Goal: Task Accomplishment & Management: Complete application form

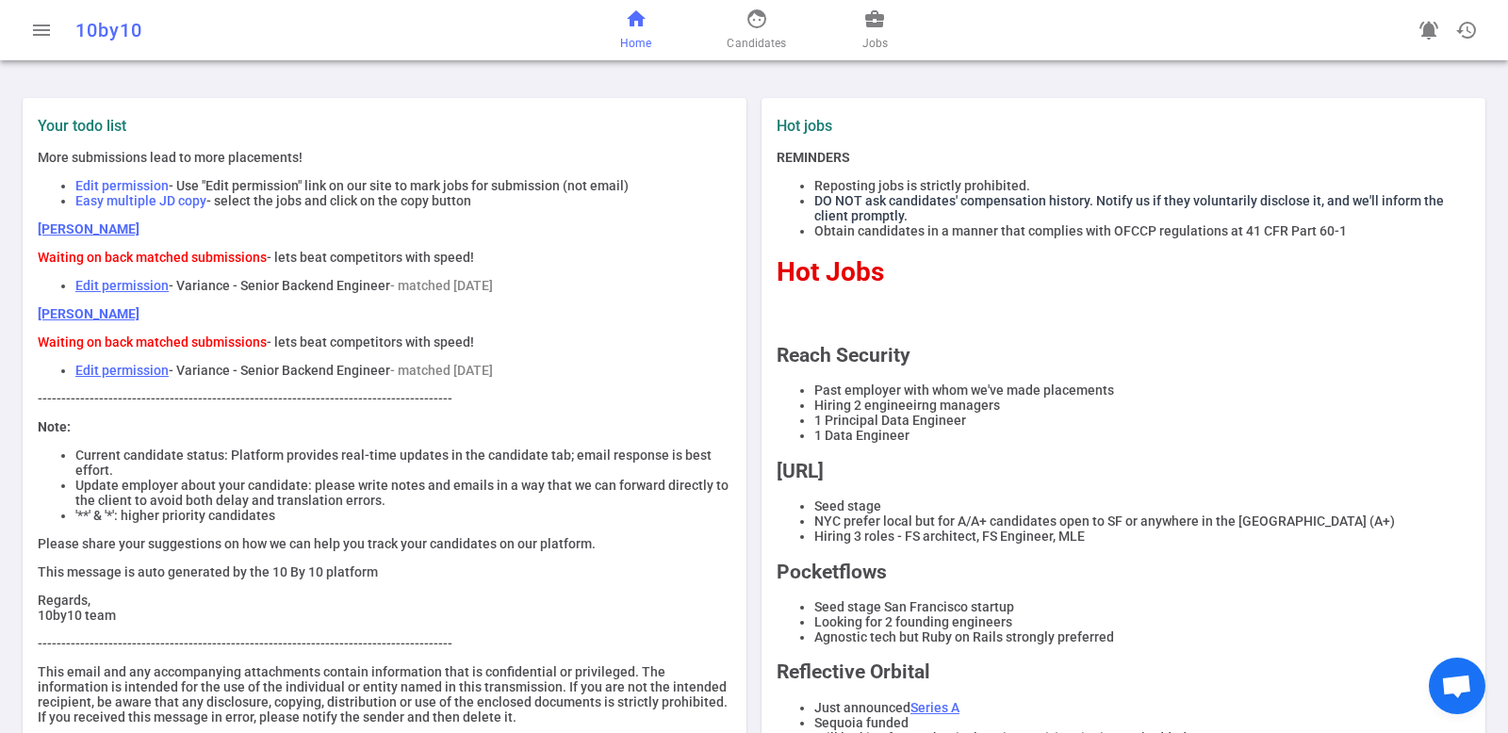
click at [84, 315] on link "[PERSON_NAME]" at bounding box center [89, 313] width 102 height 15
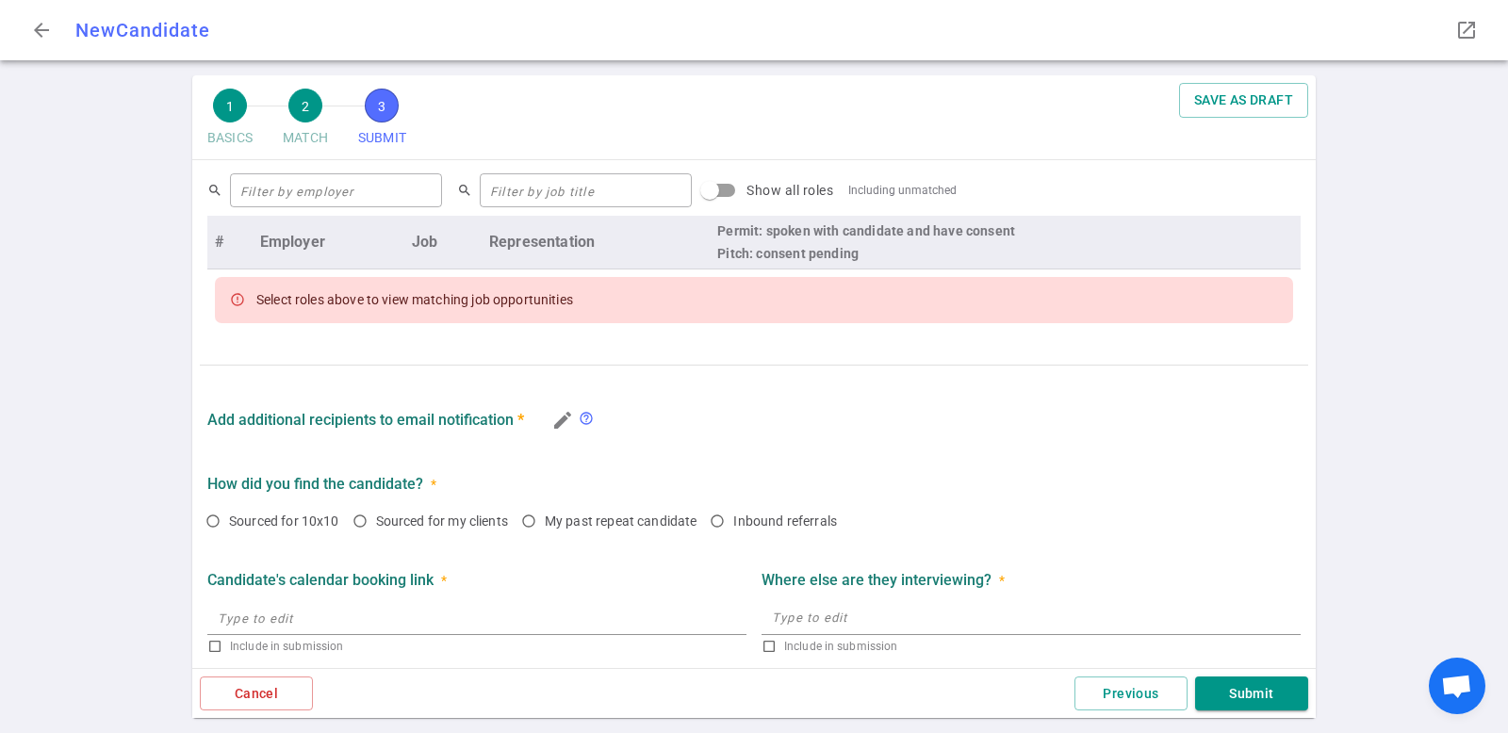
scroll to position [770, 0]
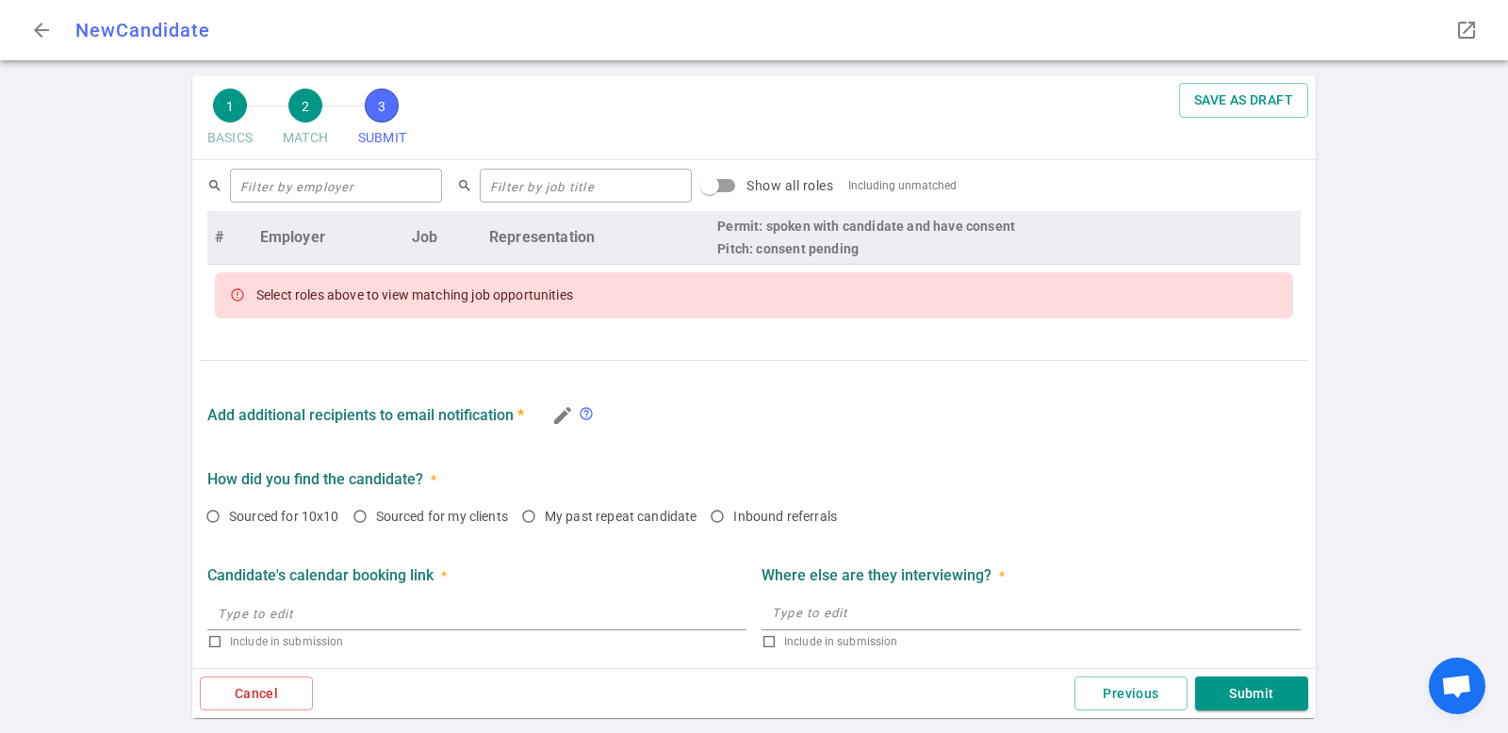
radio input "true"
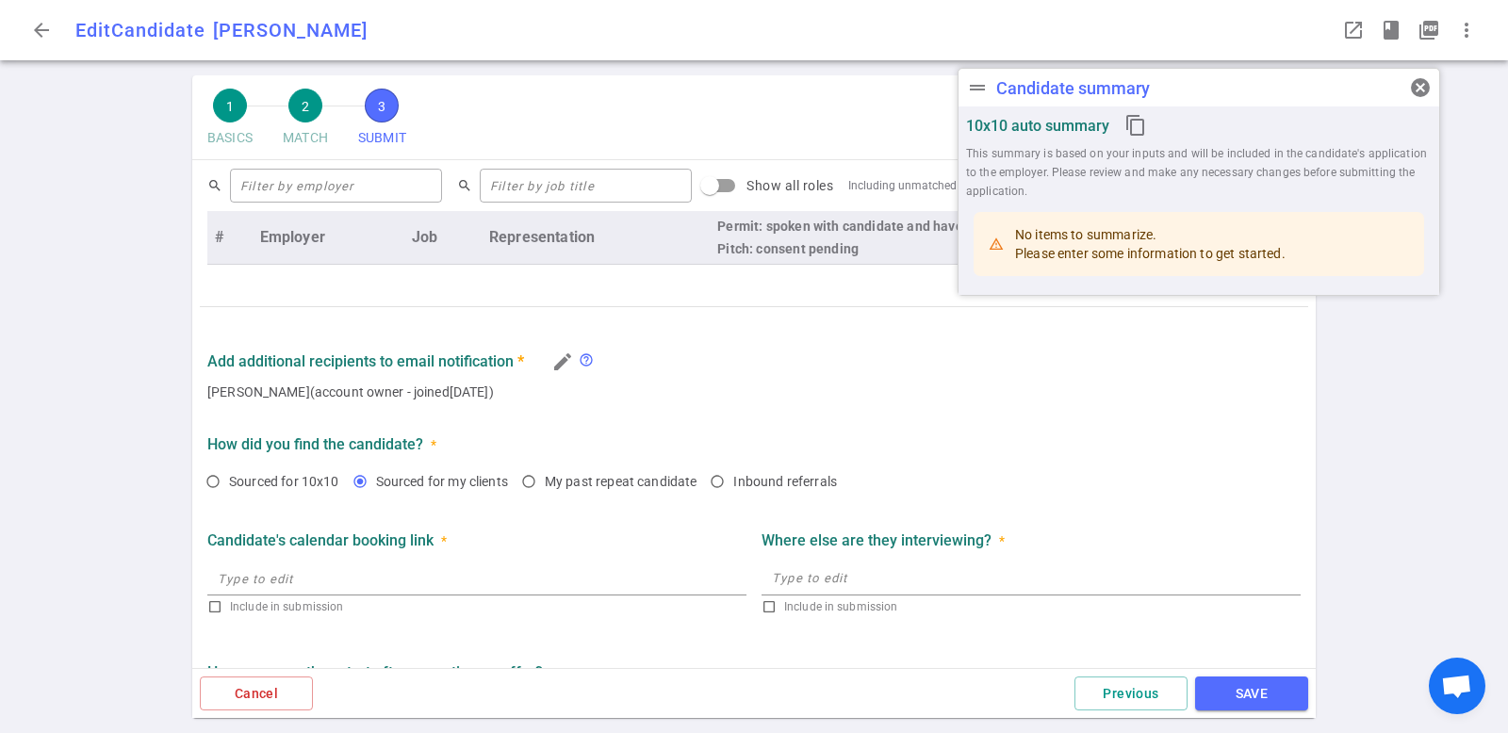
scroll to position [954, 0]
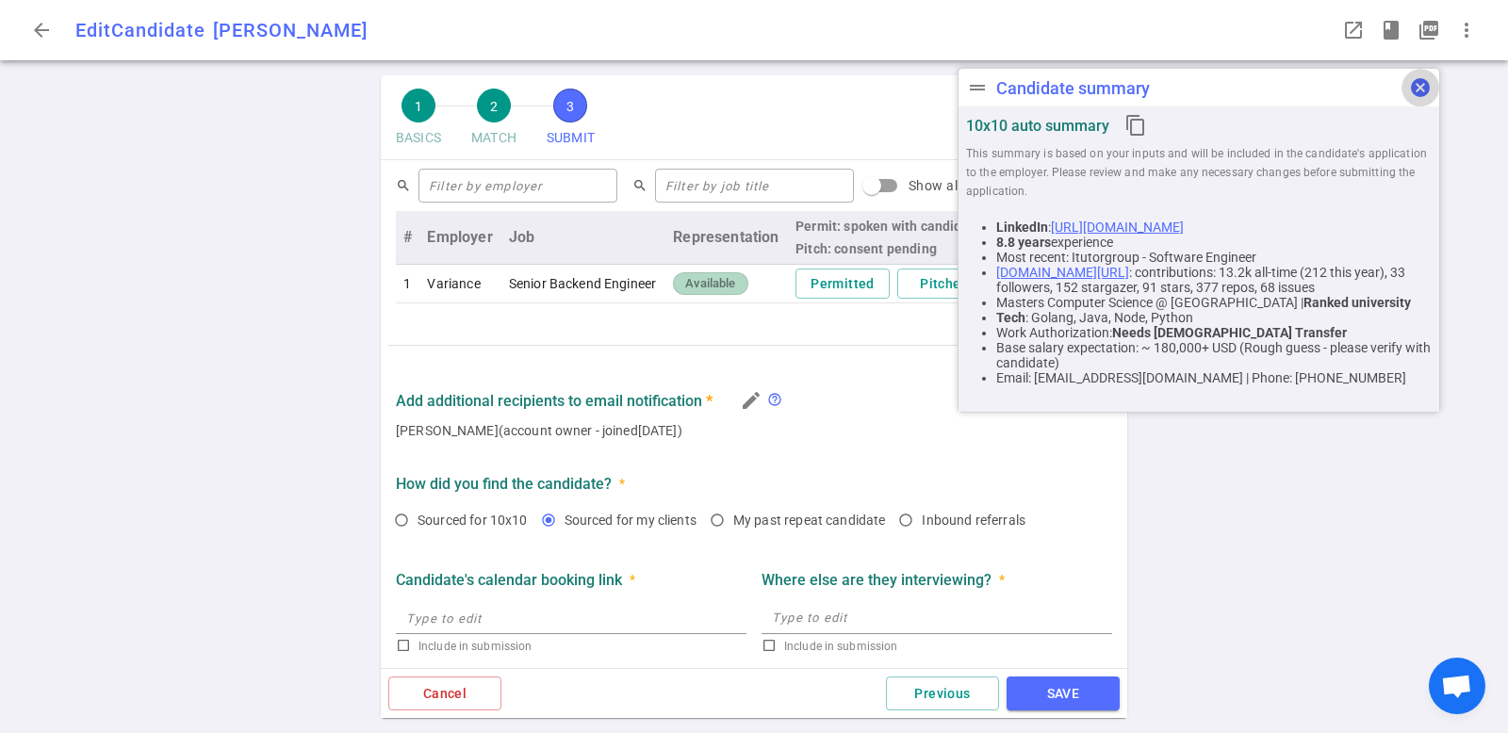
click at [1427, 91] on span "cancel" at bounding box center [1420, 87] width 23 height 23
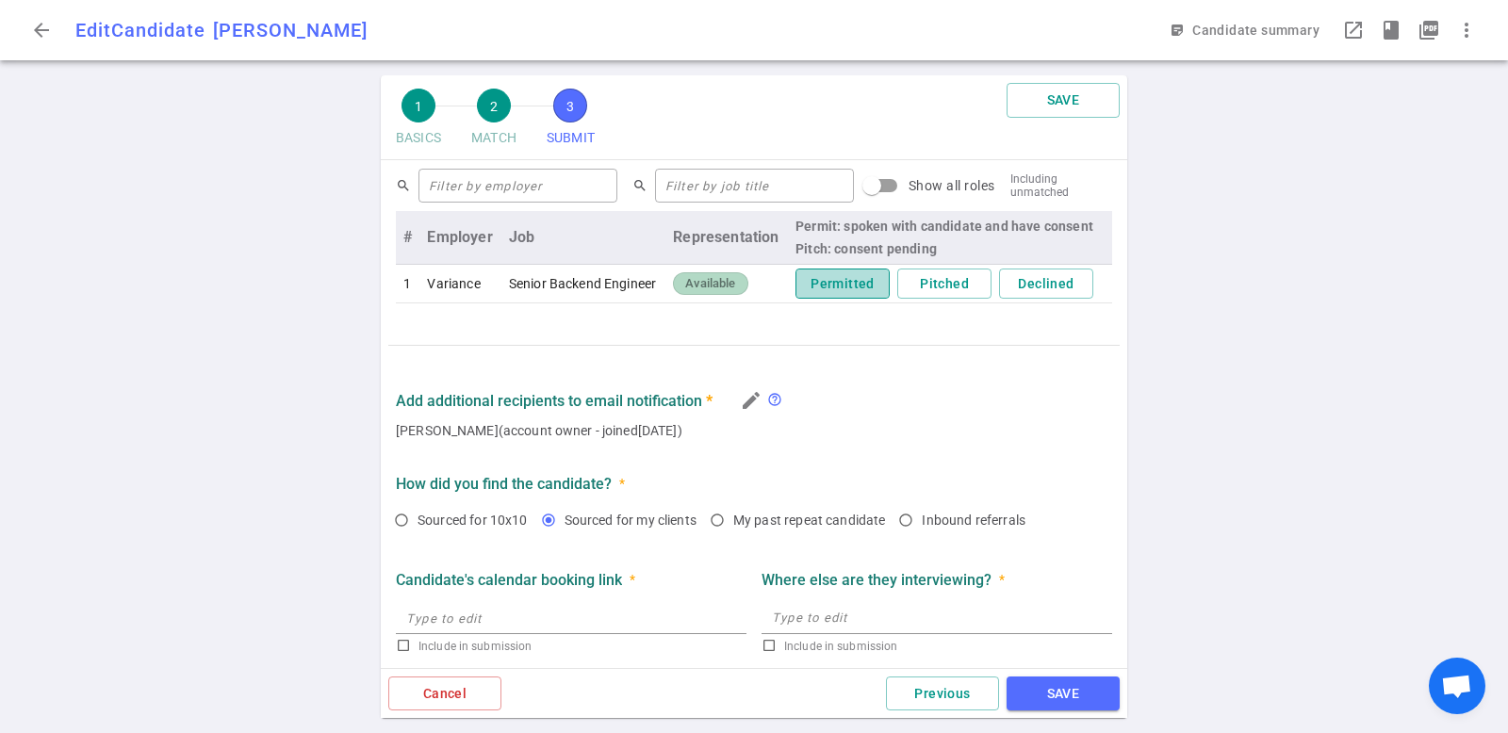
click at [823, 289] on button "Permitted" at bounding box center [843, 284] width 94 height 31
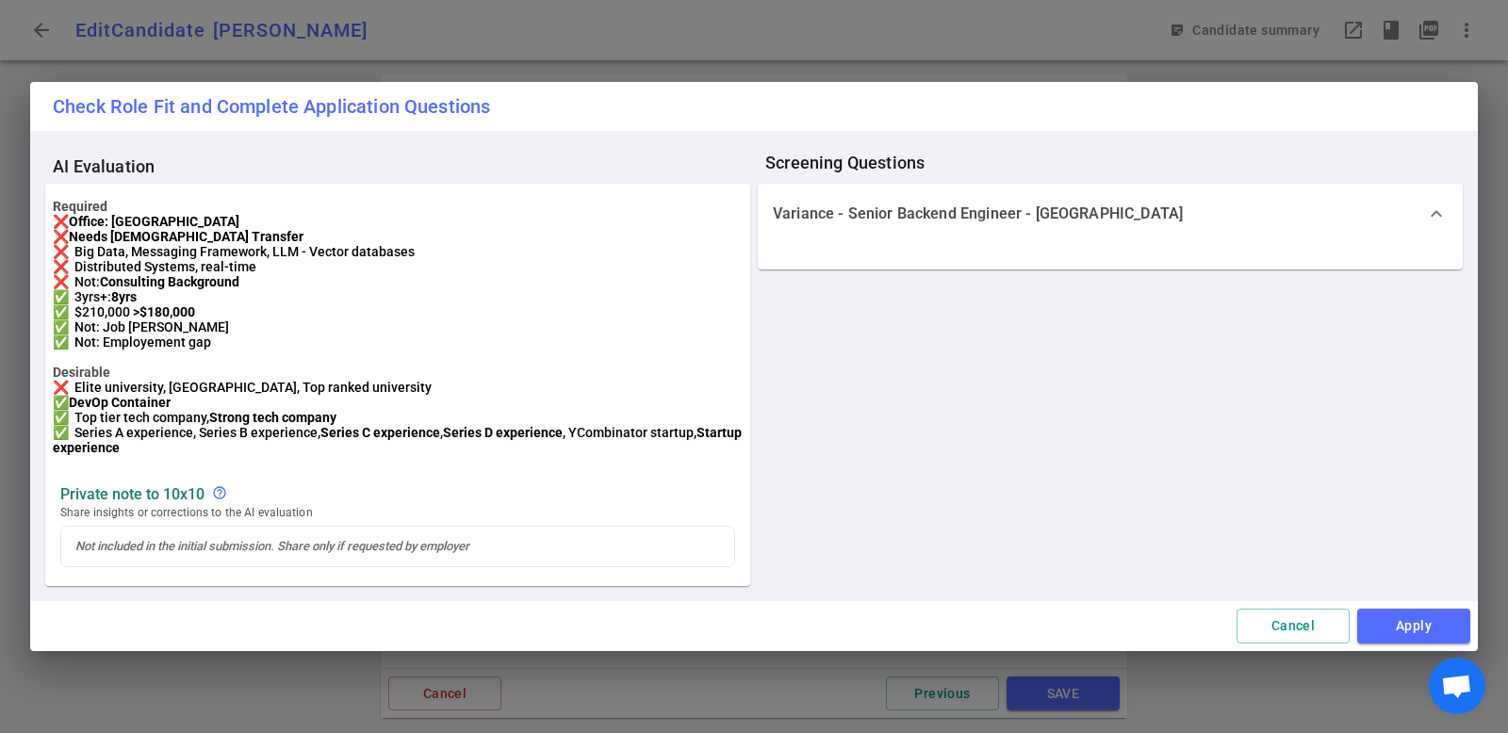
click at [1111, 205] on p "Variance - Senior Backend Engineer - [GEOGRAPHIC_DATA]" at bounding box center [978, 214] width 410 height 19
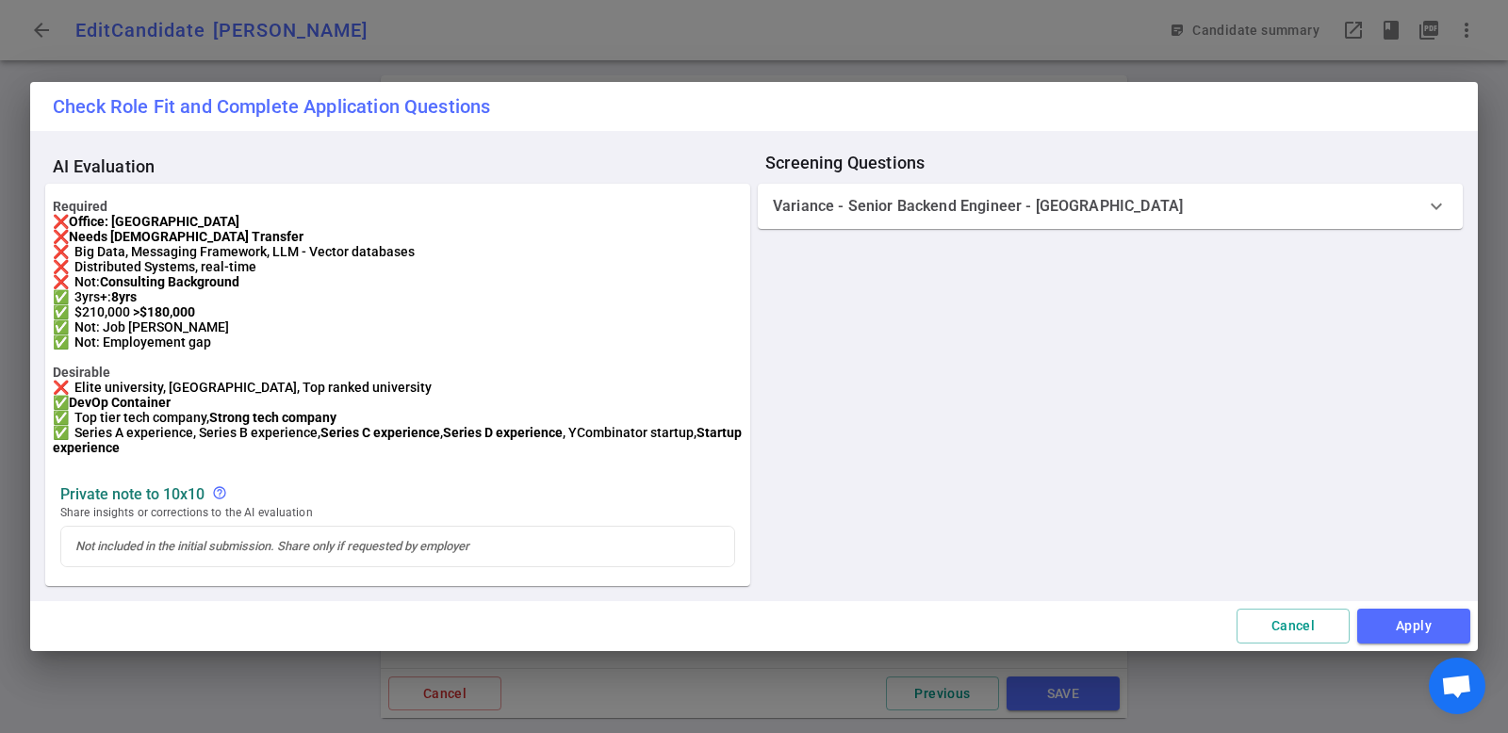
click at [1111, 197] on p "Variance - Senior Backend Engineer - [GEOGRAPHIC_DATA]" at bounding box center [978, 206] width 410 height 19
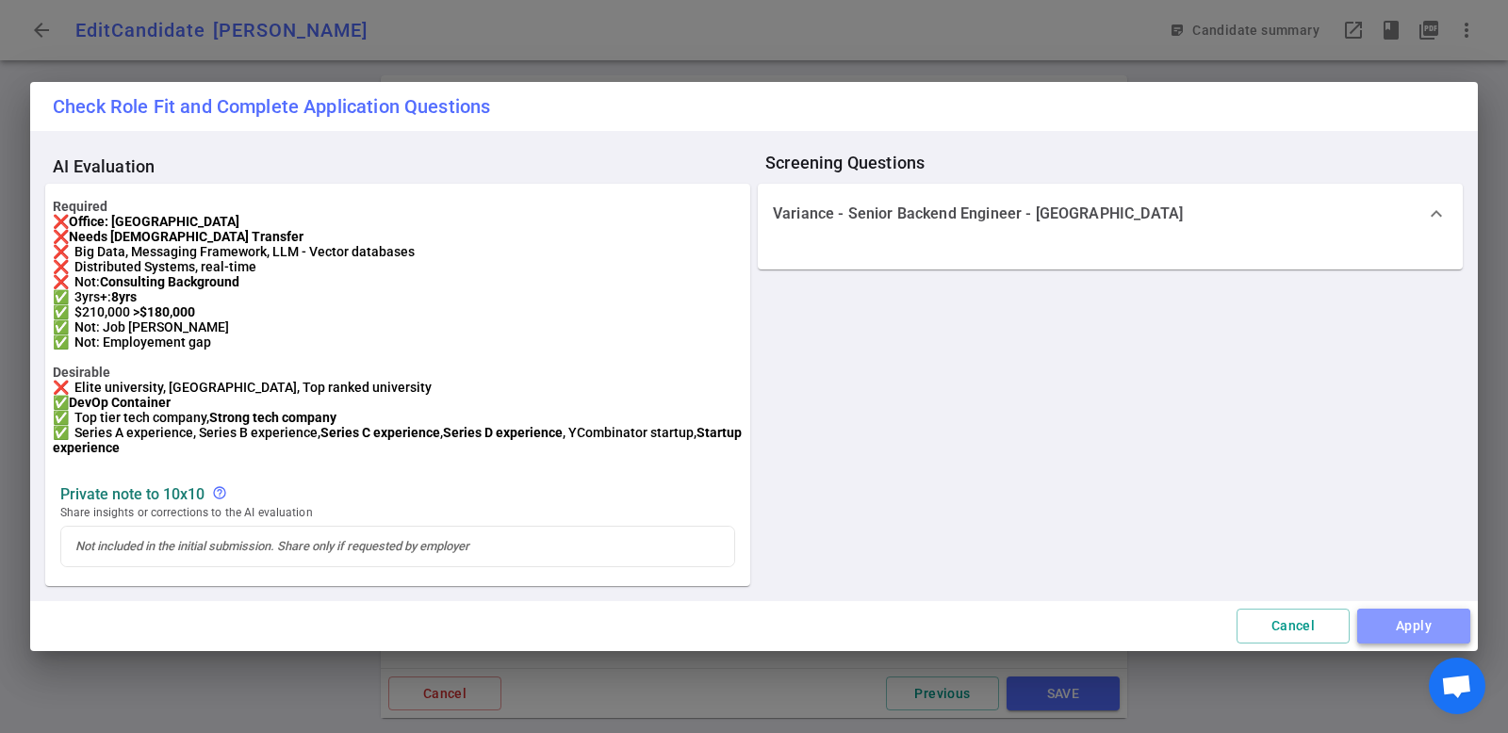
click at [1441, 635] on button "Apply" at bounding box center [1414, 626] width 113 height 35
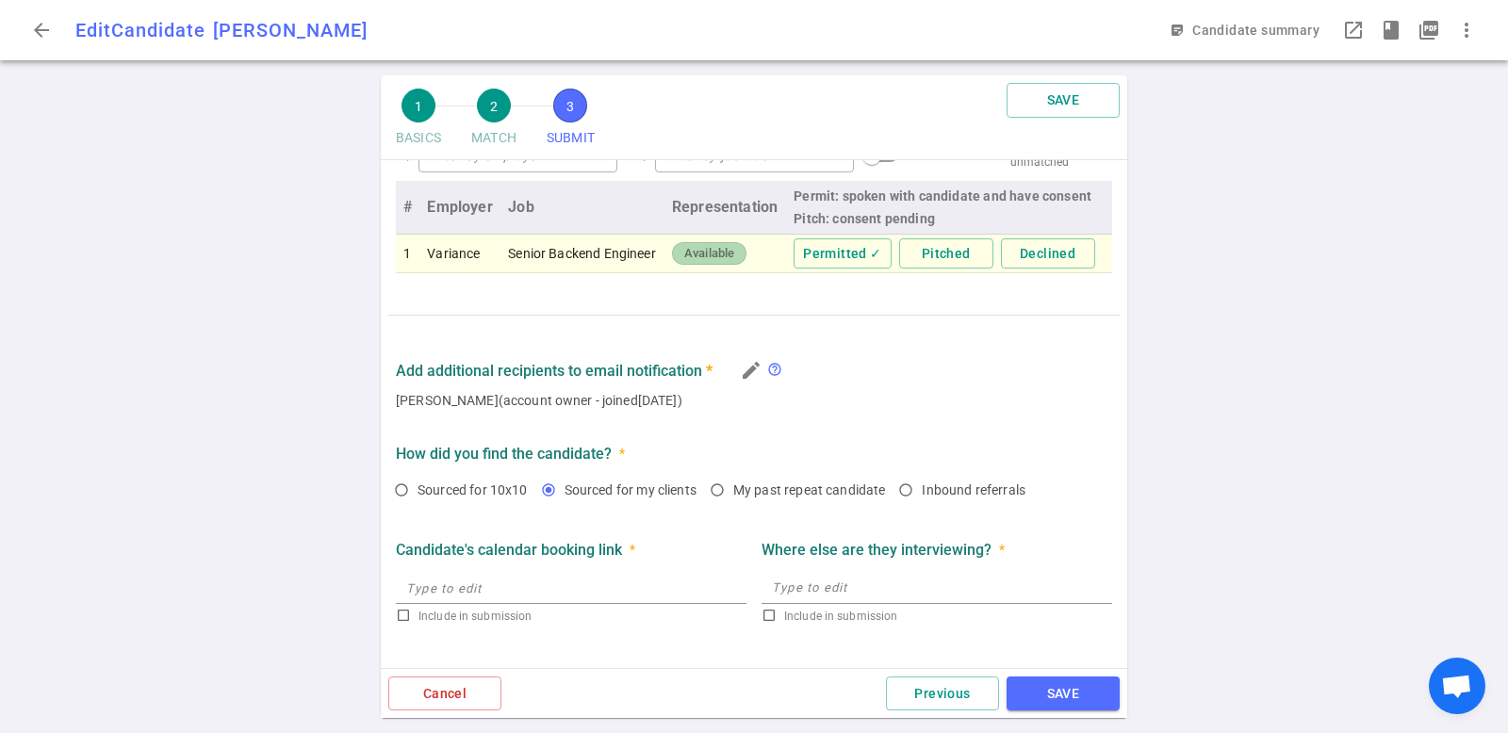
scroll to position [1061, 0]
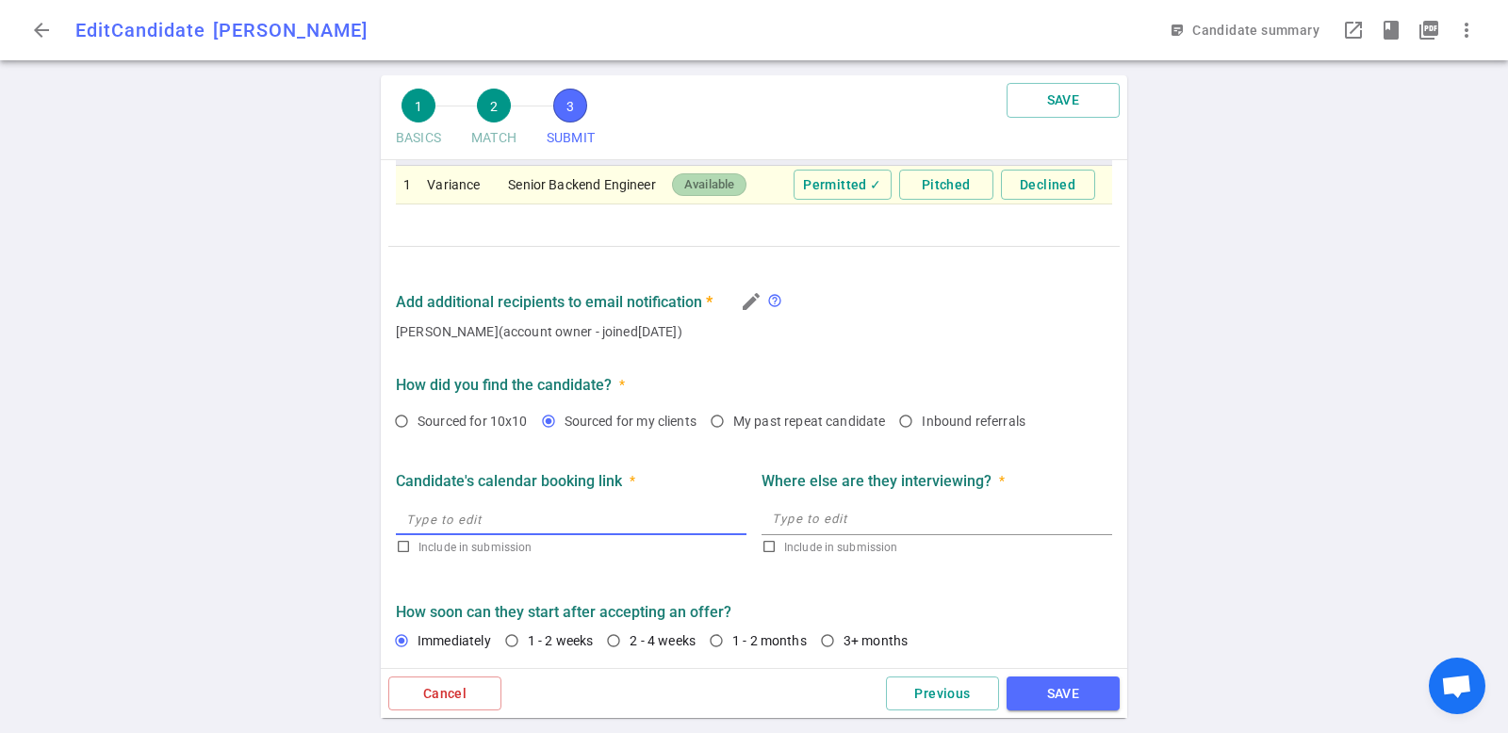
click at [432, 521] on input "text" at bounding box center [571, 518] width 351 height 30
type input "[URL]"
checkbox input "true"
click at [875, 523] on textarea at bounding box center [937, 519] width 330 height 22
type textarea "Not Active"
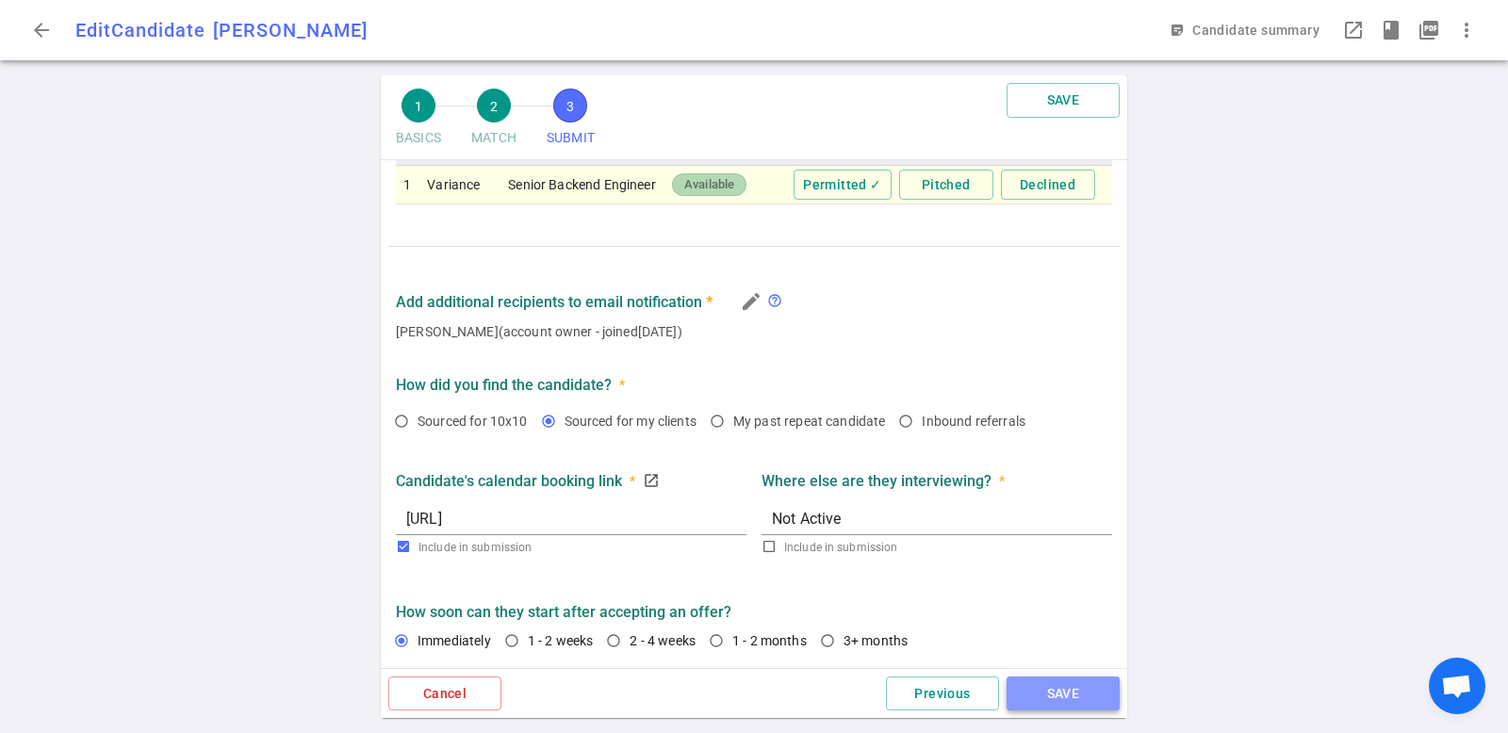
click at [1038, 688] on button "SAVE" at bounding box center [1063, 694] width 113 height 35
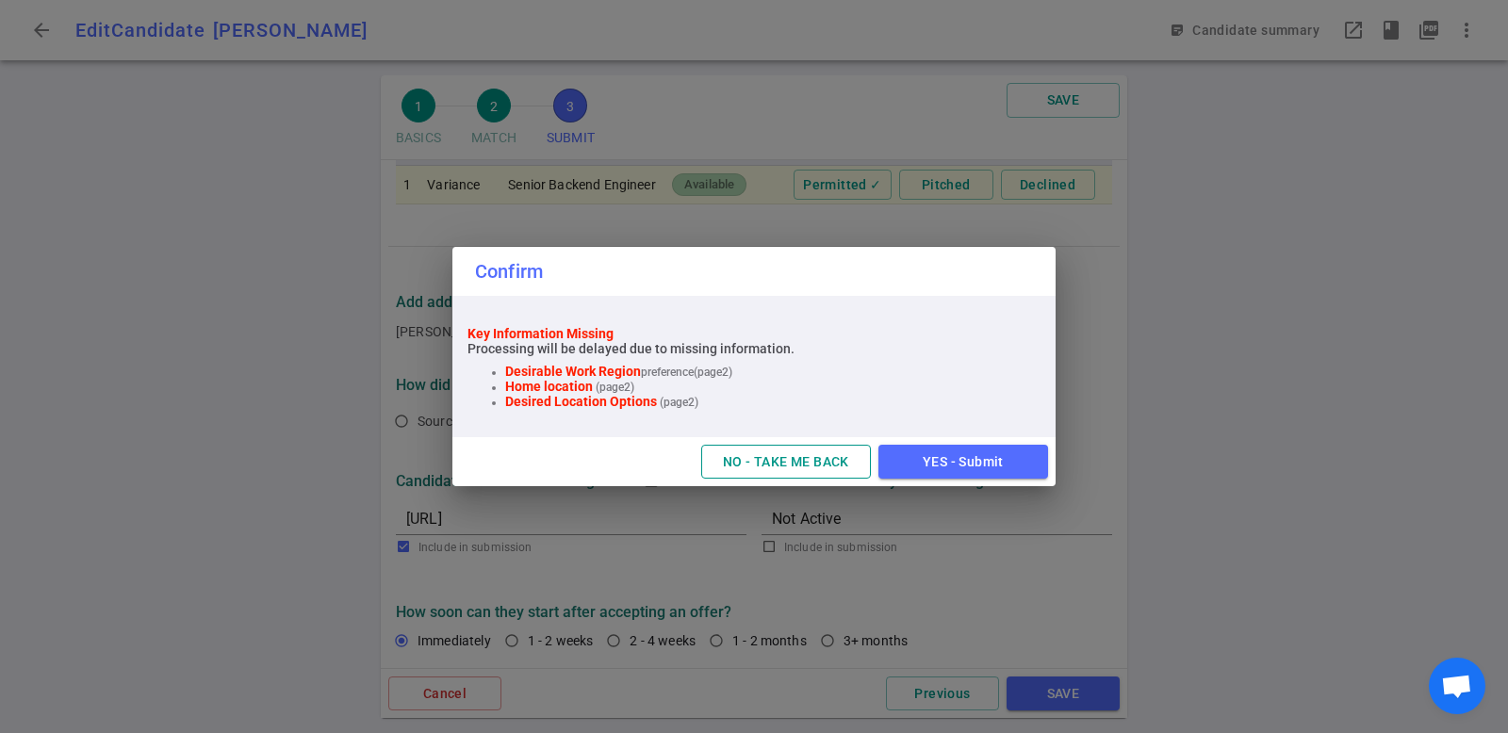
click at [804, 459] on button "NO - TAKE ME BACK" at bounding box center [786, 462] width 170 height 35
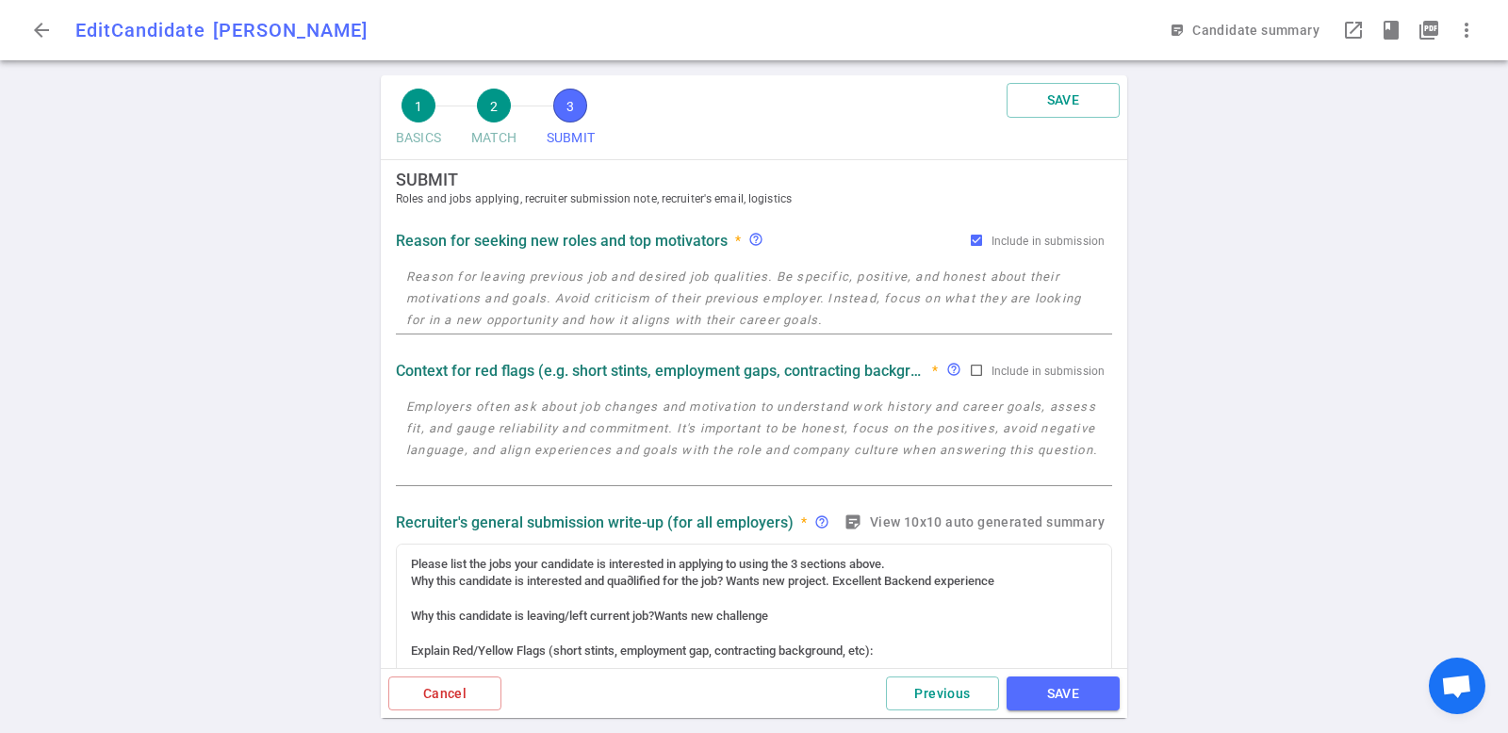
scroll to position [0, 0]
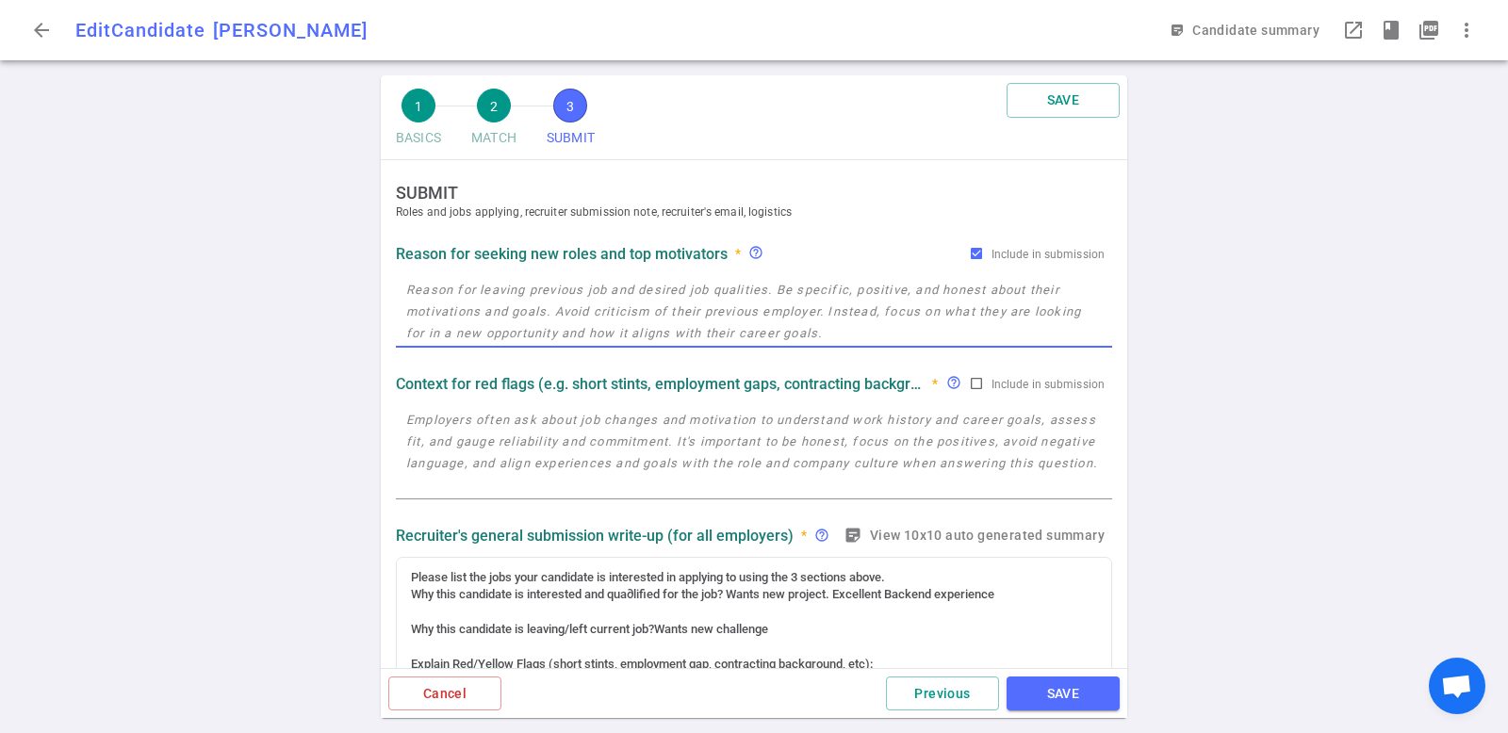
click at [691, 306] on textarea at bounding box center [754, 311] width 696 height 65
click at [605, 329] on textarea at bounding box center [754, 311] width 696 height 65
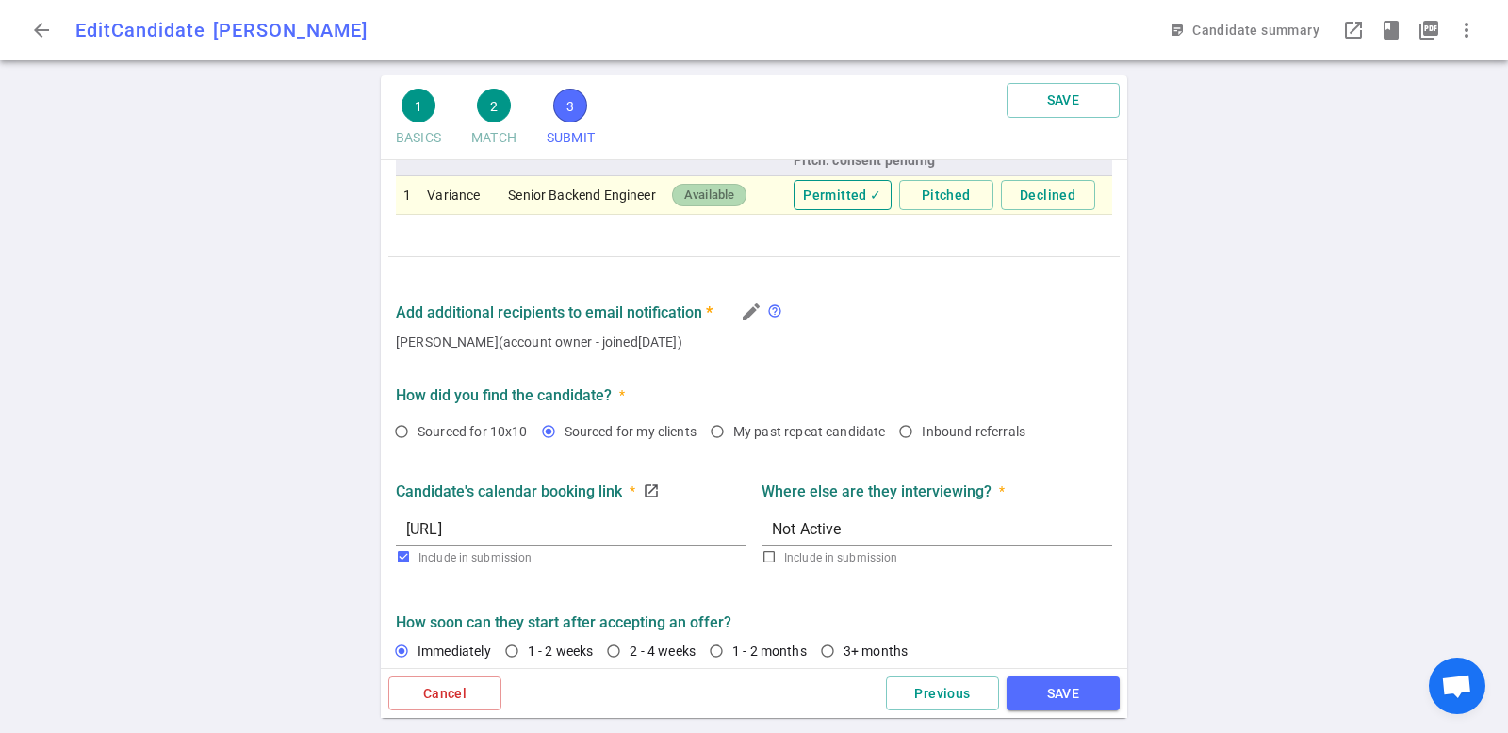
scroll to position [1021, 0]
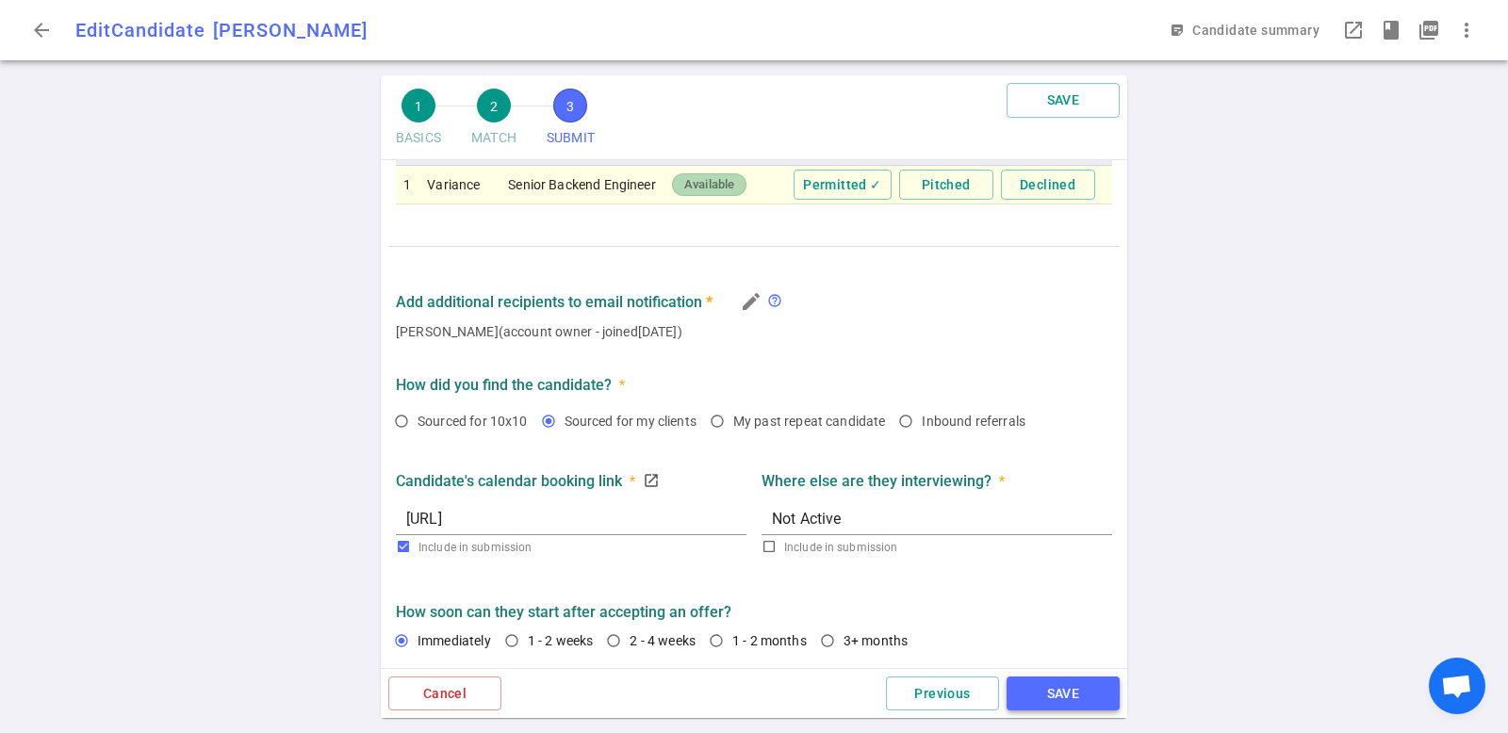
type textarea "Wants a full time role"
click at [1060, 688] on button "SAVE" at bounding box center [1063, 694] width 113 height 35
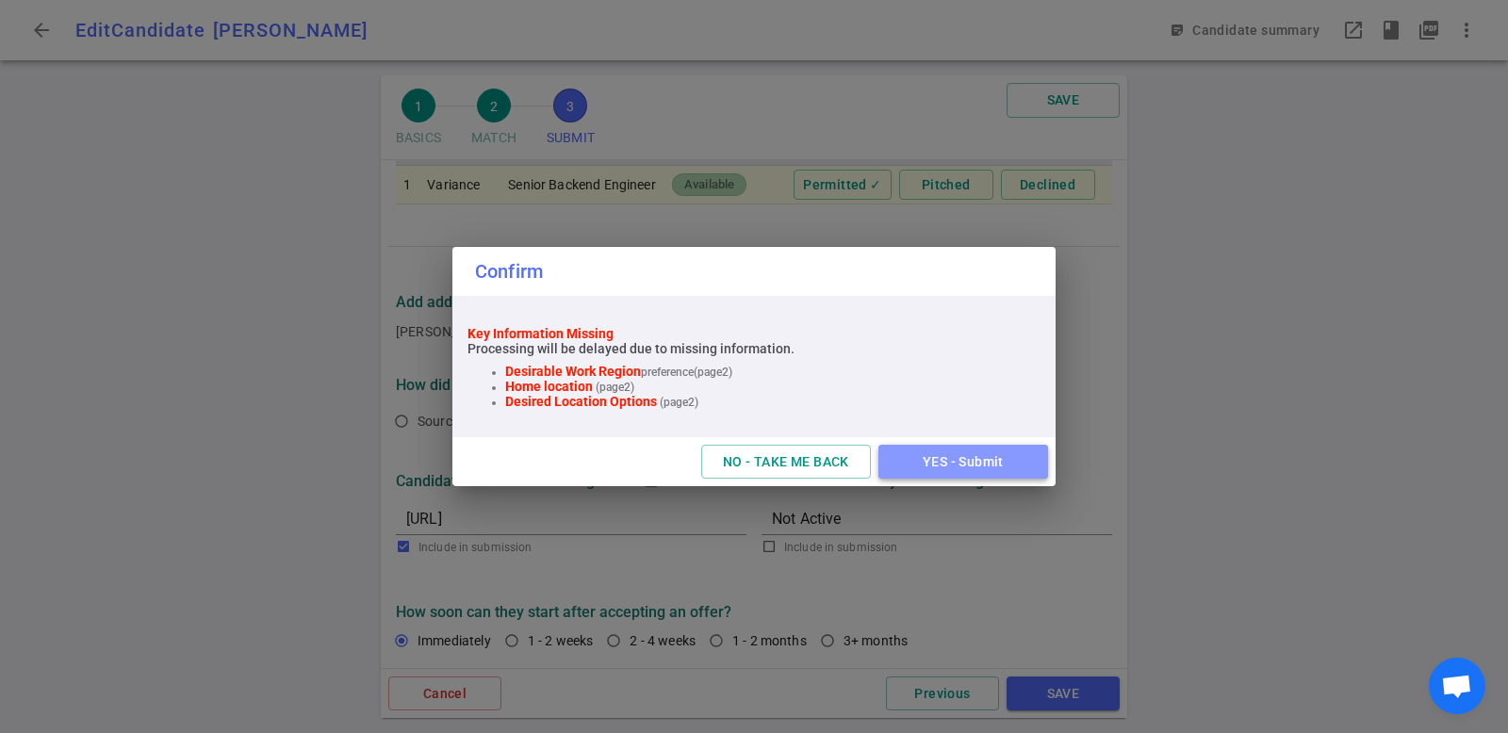
click at [990, 477] on button "YES - Submit" at bounding box center [964, 462] width 170 height 35
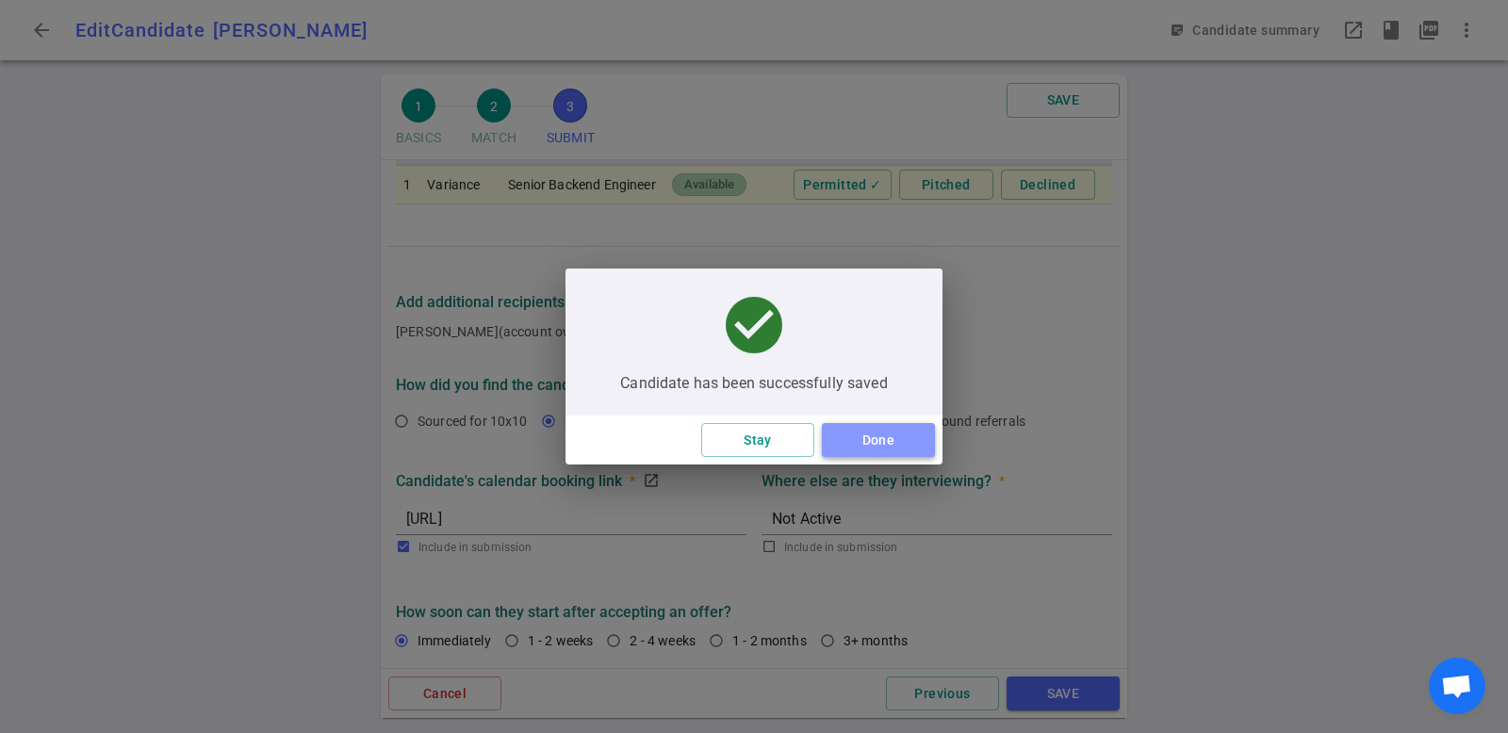
click at [863, 436] on button "Done" at bounding box center [878, 440] width 113 height 35
